Goal: Navigation & Orientation: Find specific page/section

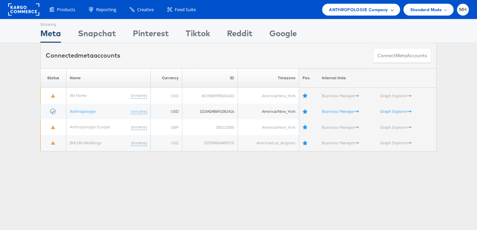
click at [373, 11] on span "ANTHROPOLOGIE Company" at bounding box center [358, 9] width 59 height 7
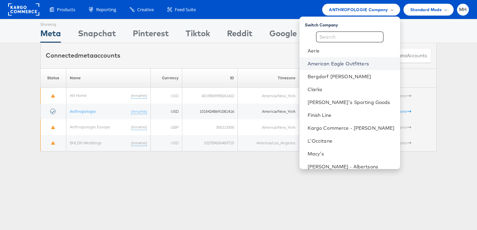
click at [354, 61] on link "American Eagle Outfitters" at bounding box center [351, 63] width 87 height 7
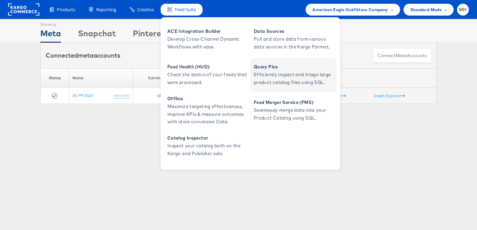
click at [260, 86] on span "Efficiently inspect and triage large product catalog files using SQL." at bounding box center [294, 79] width 81 height 16
